Goal: Task Accomplishment & Management: Use online tool/utility

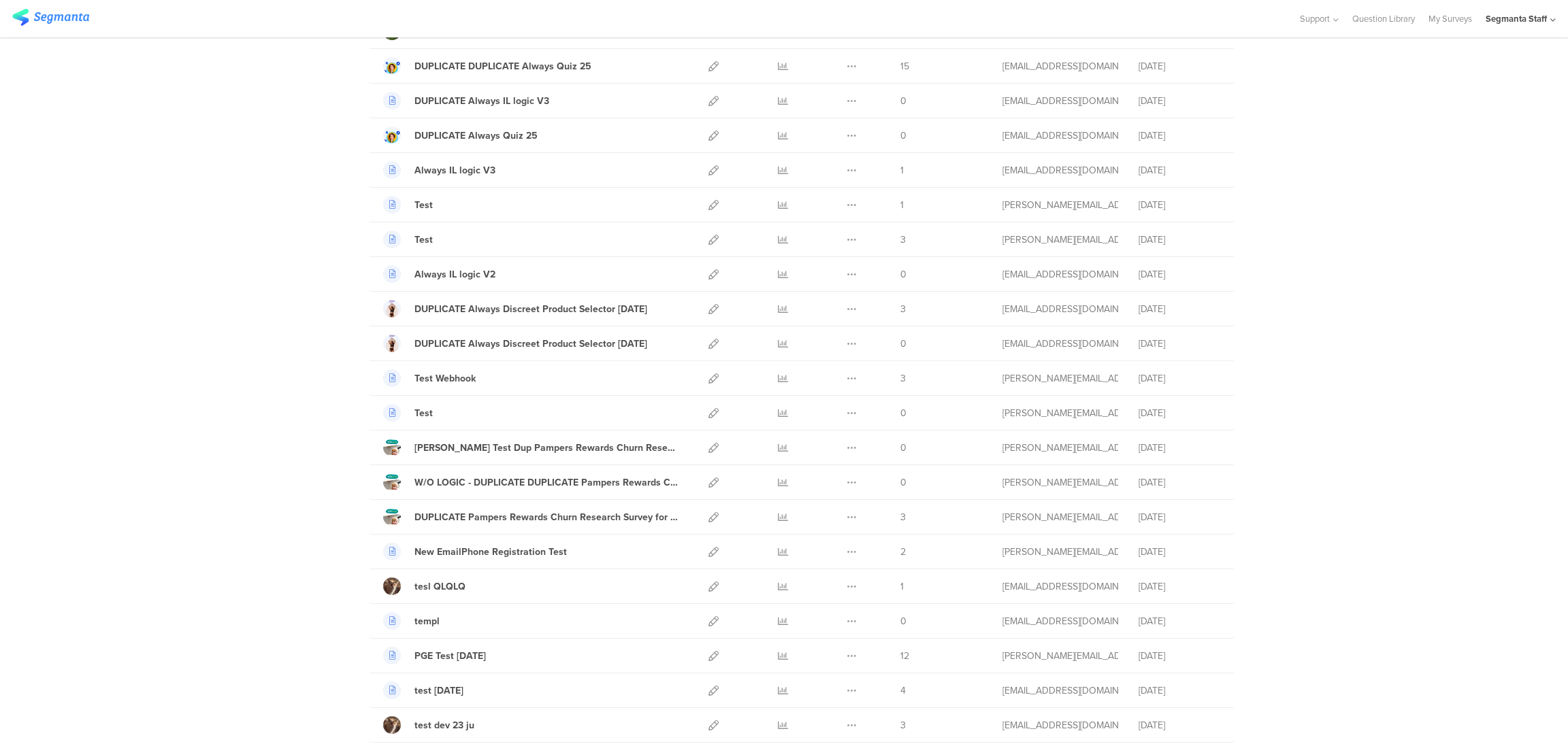
scroll to position [305, 0]
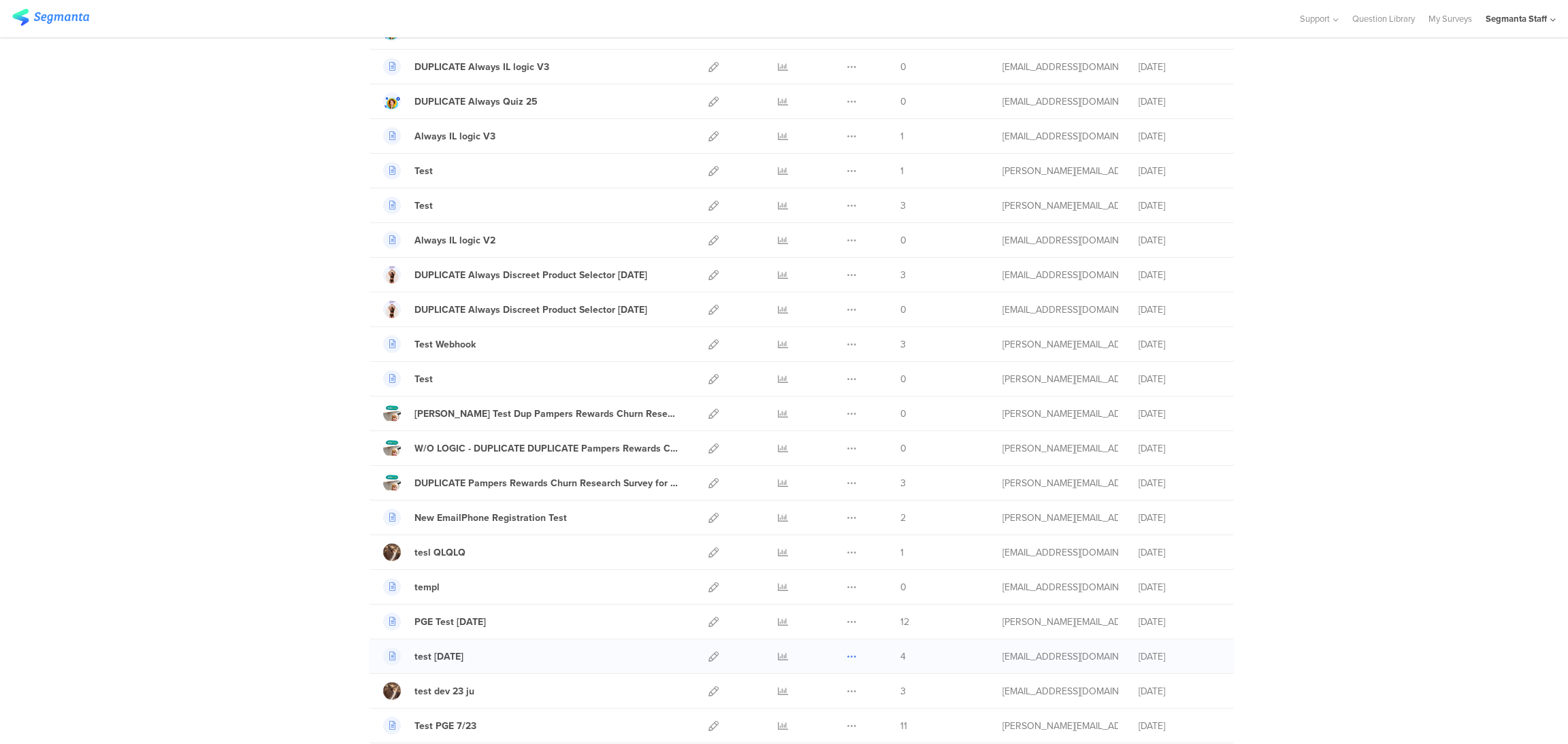
click at [846, 658] on icon at bounding box center [851, 657] width 10 height 10
click at [833, 690] on button "Duplicate" at bounding box center [825, 691] width 75 height 25
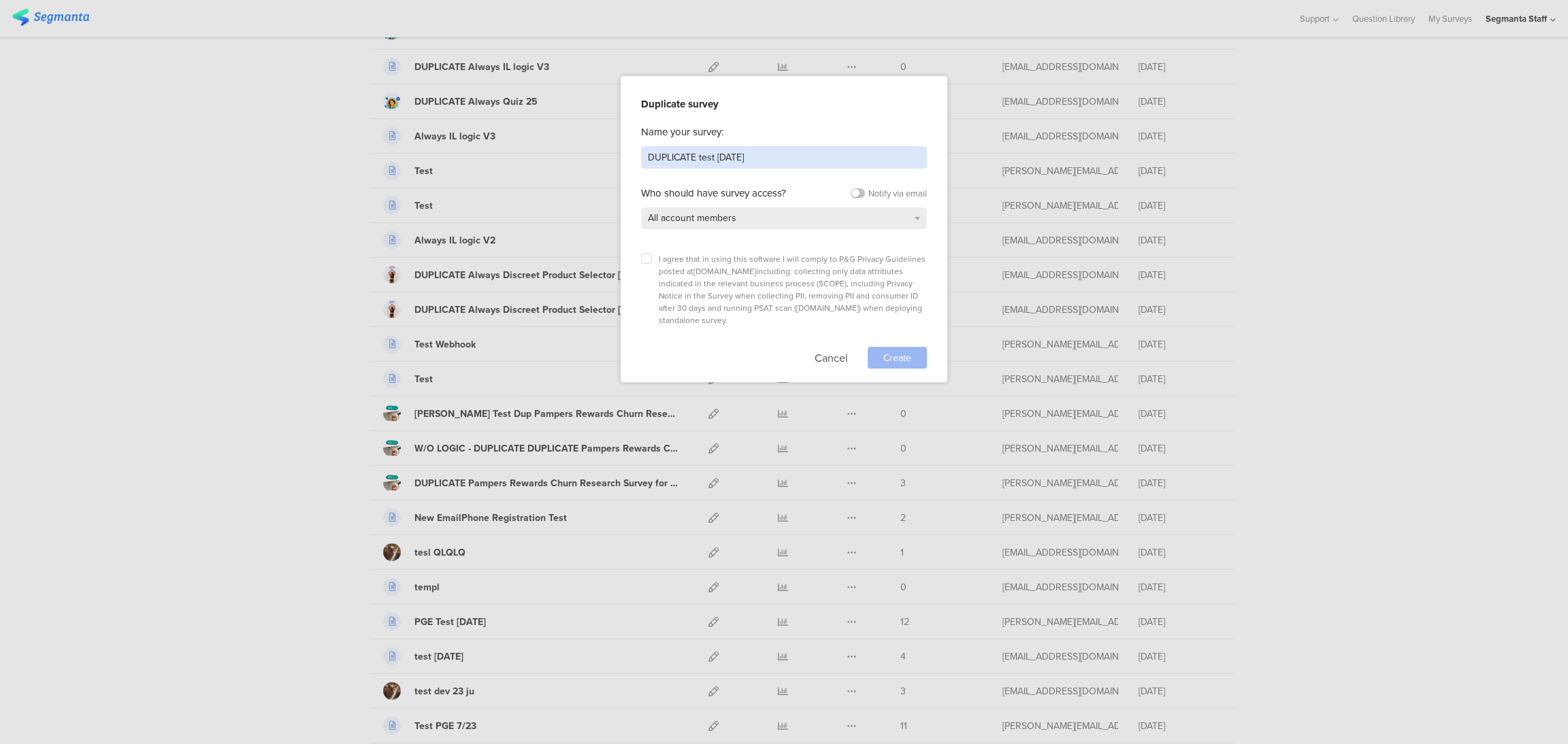
drag, startPoint x: 759, startPoint y: 153, endPoint x: 556, endPoint y: 151, distance: 203.0
click at [556, 151] on div "Duplicate survey Name your survey: DUPLICATE test [DATE] Who should have survey…" at bounding box center [784, 372] width 1568 height 744
type input "test [DATE]"
click at [649, 262] on label at bounding box center [646, 259] width 11 height 11
click at [0, 0] on input "checkbox" at bounding box center [0, 0] width 0 height 0
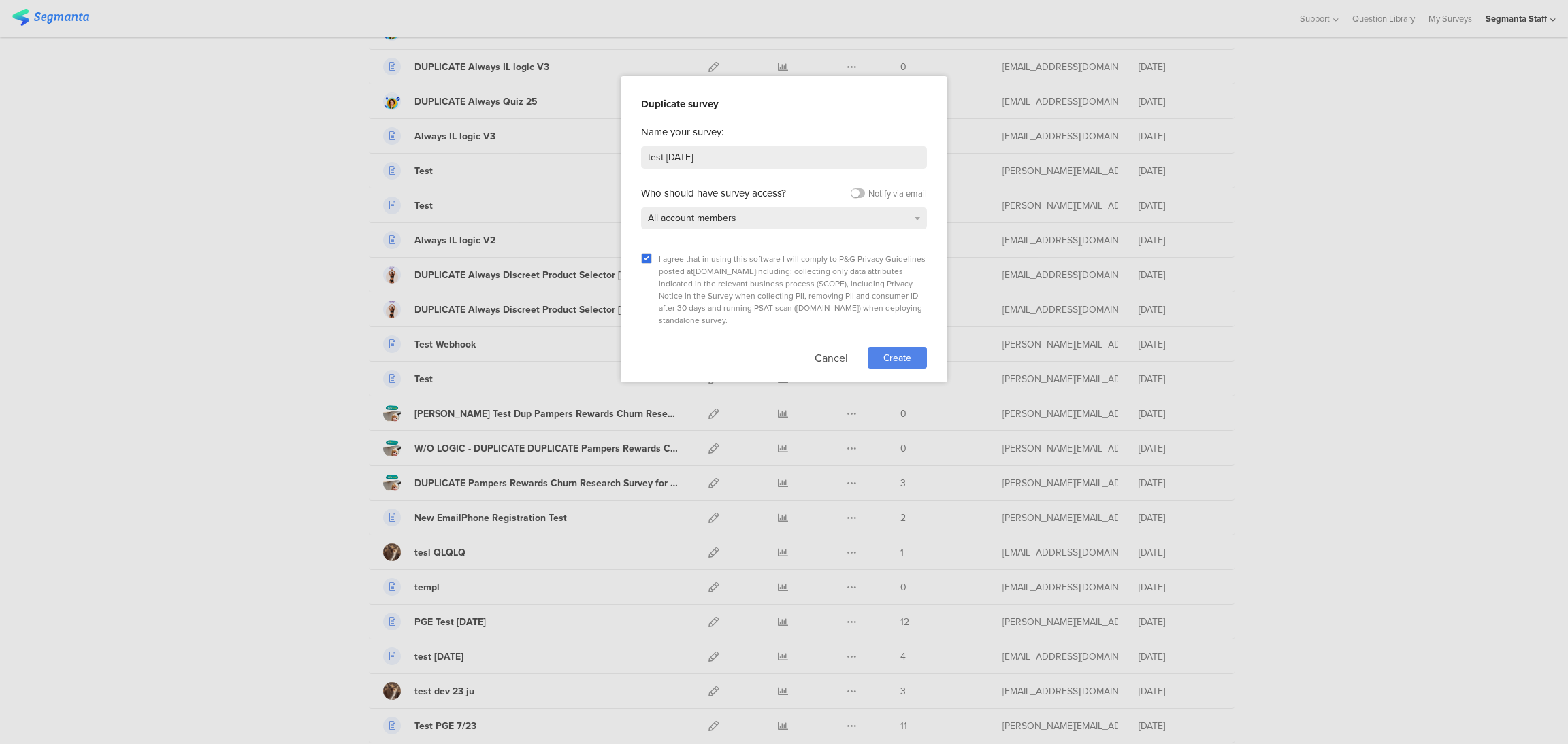
click at [899, 351] on span "Create" at bounding box center [897, 358] width 28 height 14
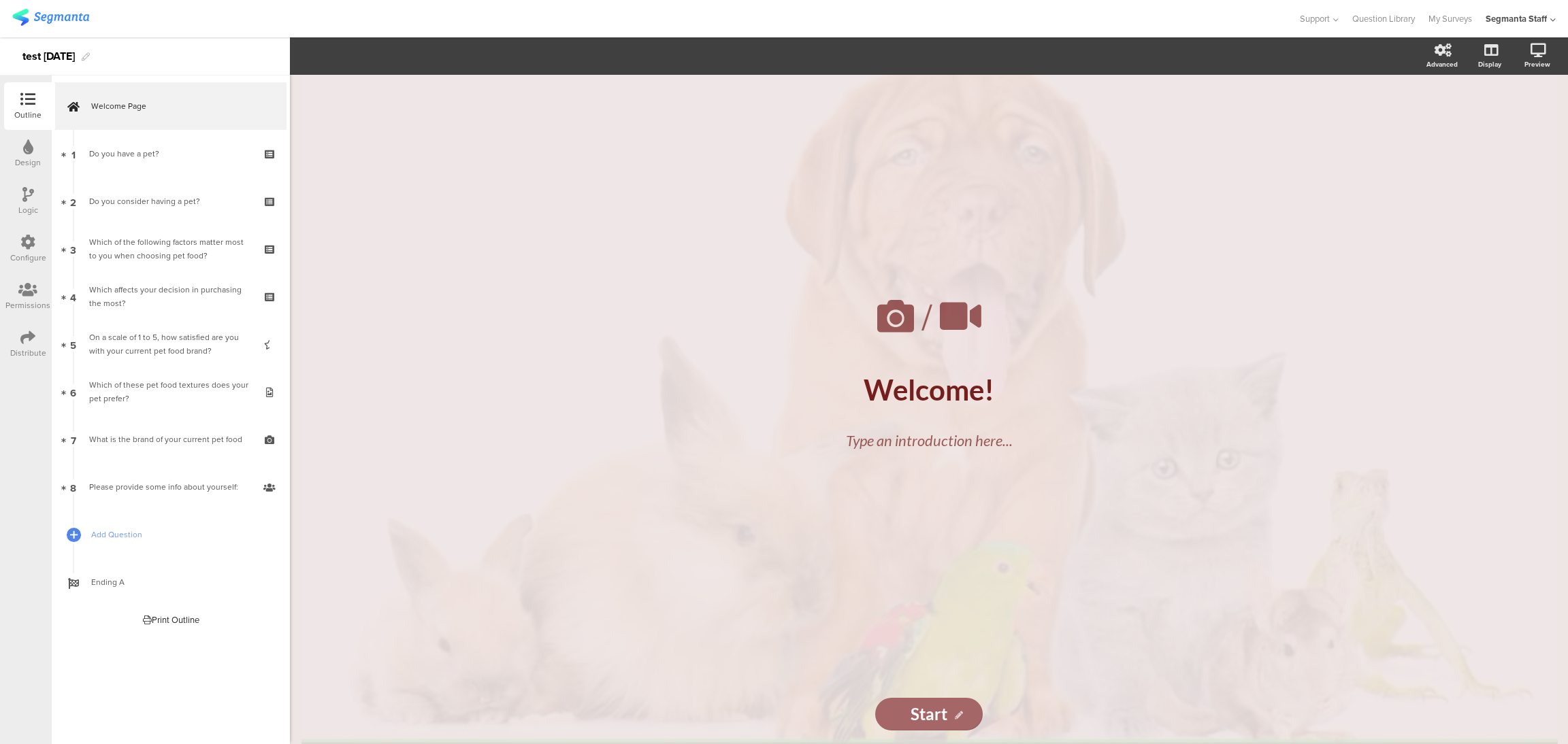
click at [24, 337] on icon at bounding box center [27, 337] width 15 height 15
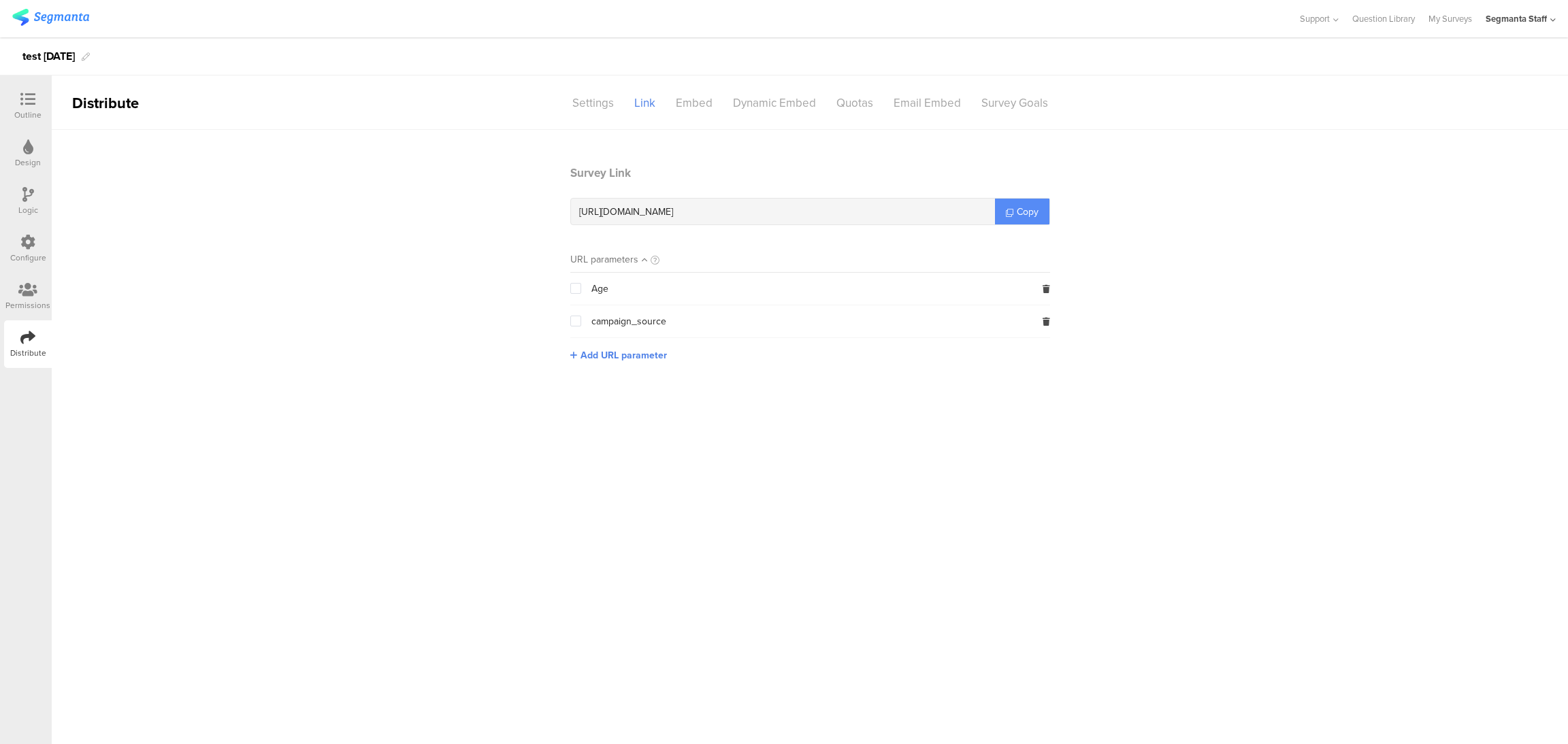
click at [1032, 213] on span "Copy" at bounding box center [1027, 212] width 22 height 14
click at [1450, 16] on link "My Surveys" at bounding box center [1450, 18] width 43 height 38
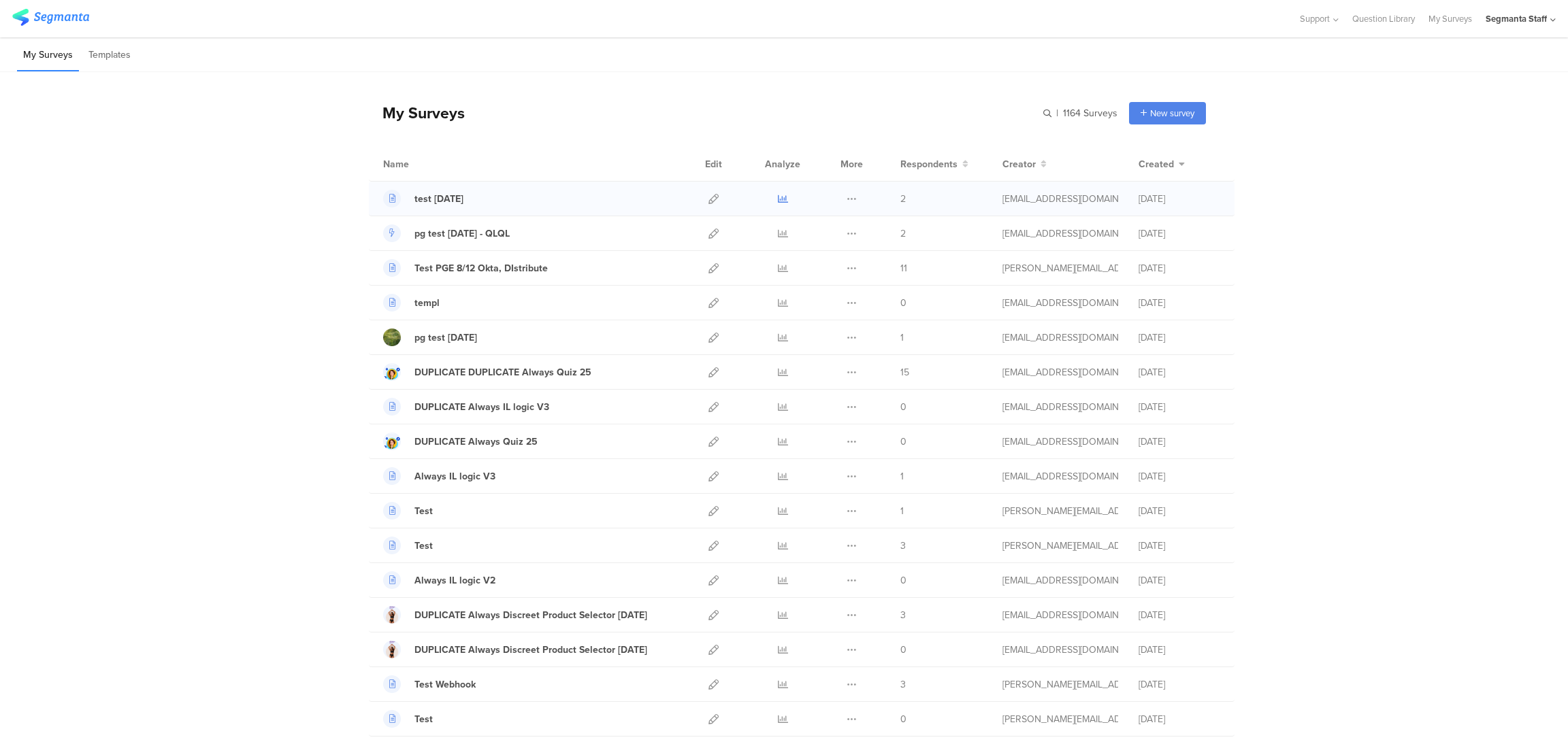
click at [778, 195] on icon at bounding box center [783, 199] width 10 height 10
